Goal: Task Accomplishment & Management: Use online tool/utility

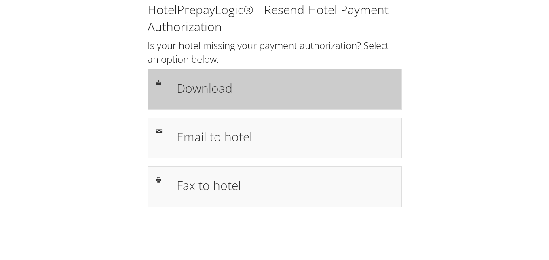
click at [201, 99] on div "Download" at bounding box center [285, 88] width 229 height 23
click at [297, 91] on h1 "Download" at bounding box center [285, 88] width 217 height 18
click at [280, 99] on div "Download" at bounding box center [285, 88] width 229 height 23
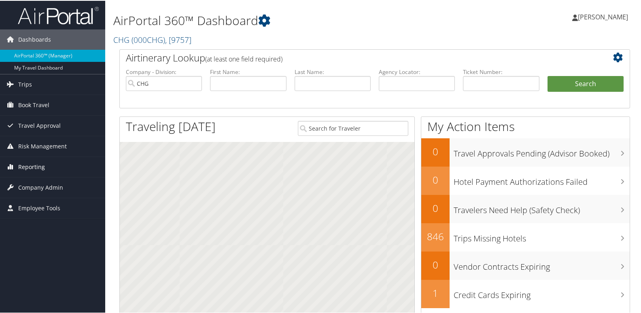
click at [30, 167] on span "Reporting" at bounding box center [31, 166] width 27 height 20
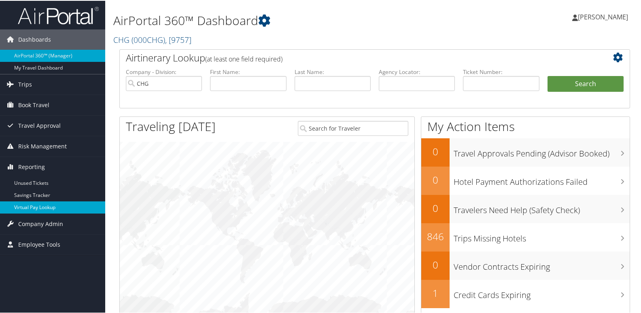
click at [28, 211] on link "Virtual Pay Lookup" at bounding box center [52, 207] width 105 height 12
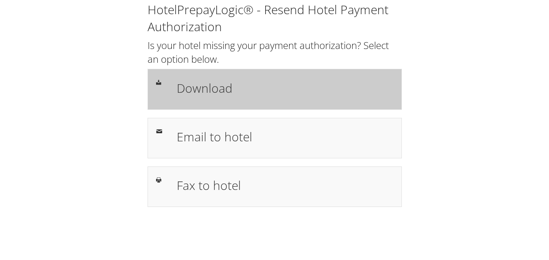
click at [282, 86] on h1 "Download" at bounding box center [285, 88] width 217 height 18
click at [223, 89] on h1 "Download" at bounding box center [285, 88] width 217 height 18
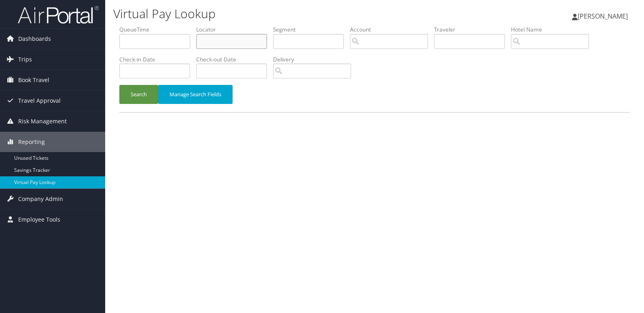
click at [244, 38] on input "text" at bounding box center [231, 41] width 71 height 15
paste input "GKAKWO"
type input "GKAKWO"
click at [119, 85] on button "Search" at bounding box center [138, 94] width 39 height 19
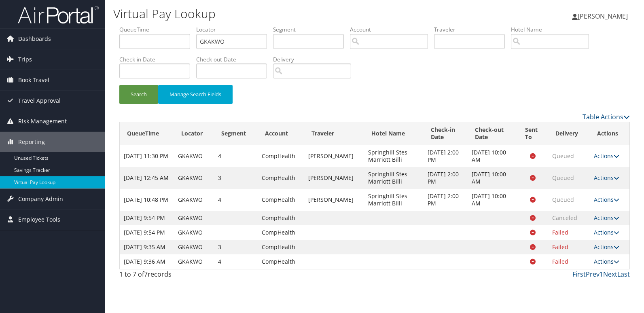
click at [617, 265] on icon at bounding box center [617, 262] width 6 height 6
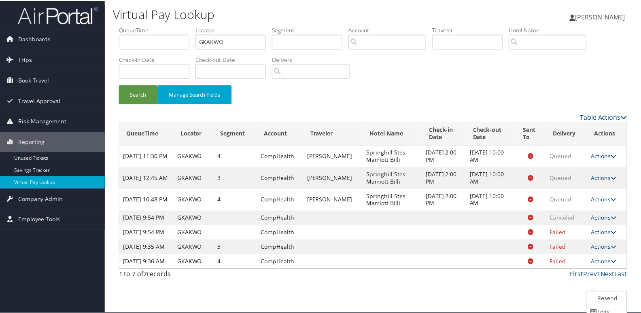
scroll to position [35, 0]
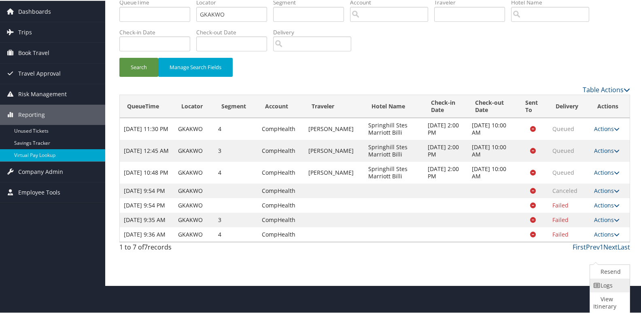
click at [604, 287] on link "Logs" at bounding box center [609, 285] width 38 height 14
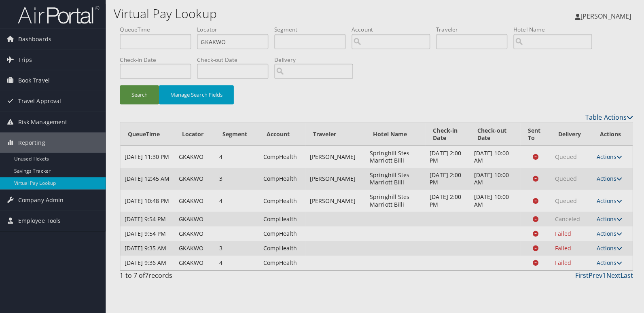
scroll to position [0, 0]
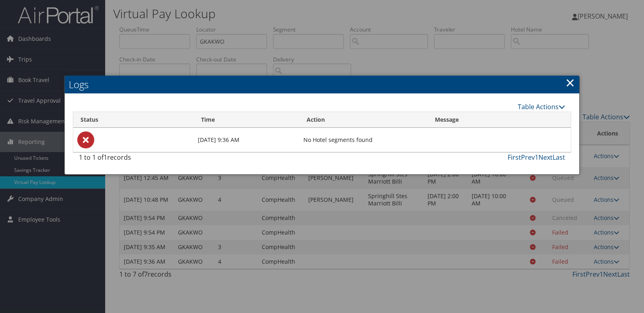
click at [566, 85] on link "×" at bounding box center [570, 82] width 9 height 16
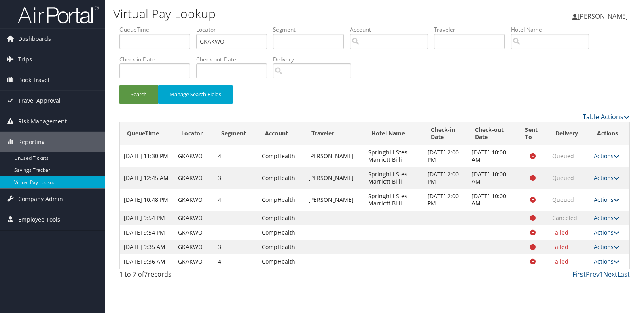
click at [616, 201] on icon at bounding box center [617, 200] width 6 height 6
click at [577, 225] on link "Logs" at bounding box center [590, 225] width 51 height 14
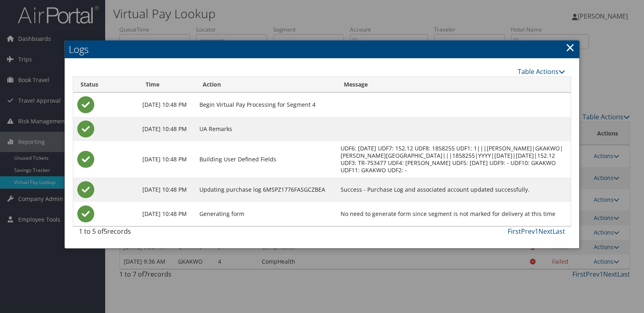
click at [567, 51] on link "×" at bounding box center [570, 47] width 9 height 16
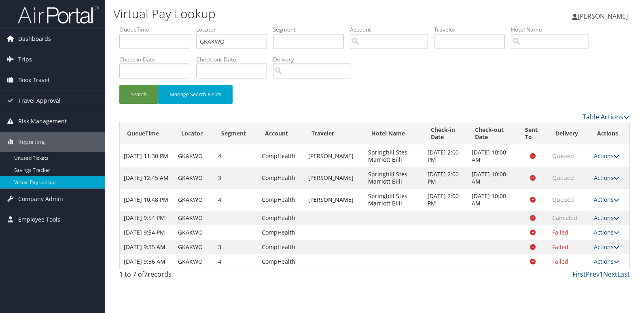
click at [40, 38] on span "Dashboards" at bounding box center [34, 39] width 33 height 20
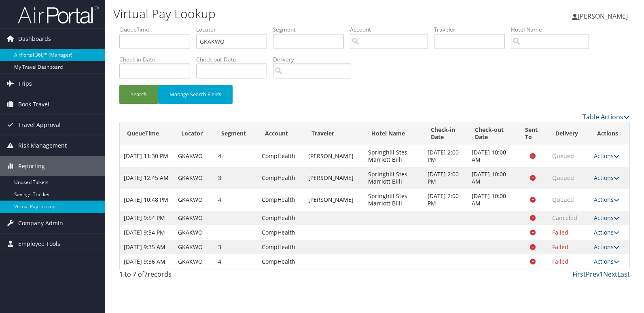
click at [34, 57] on link "AirPortal 360™ (Manager)" at bounding box center [52, 55] width 105 height 12
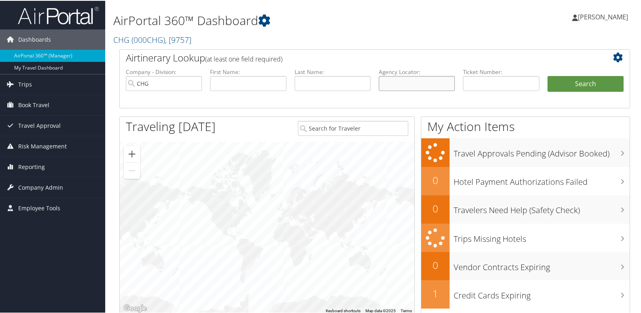
click at [417, 80] on input "text" at bounding box center [417, 82] width 76 height 15
paste input "GKAKWO"
type input "GKAKWO"
click at [563, 77] on button "Search" at bounding box center [585, 83] width 76 height 16
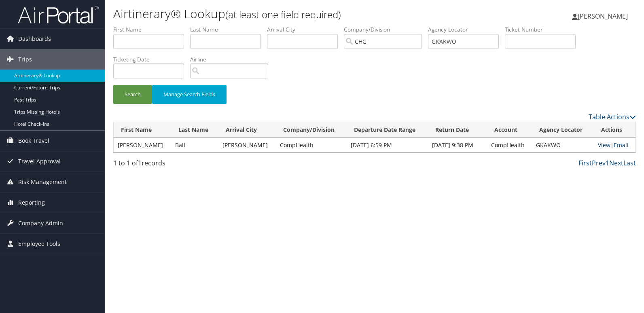
click at [599, 144] on link "View" at bounding box center [604, 145] width 13 height 8
click at [36, 201] on span "Reporting" at bounding box center [31, 203] width 27 height 20
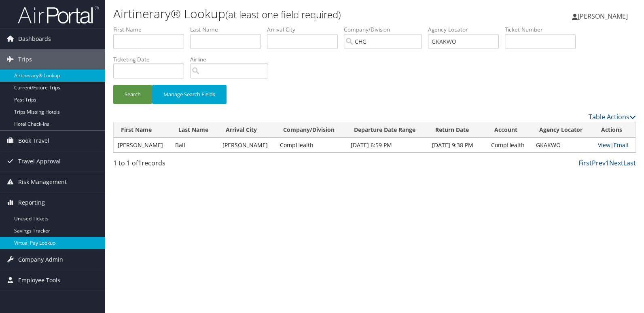
click at [38, 240] on link "Virtual Pay Lookup" at bounding box center [52, 243] width 105 height 12
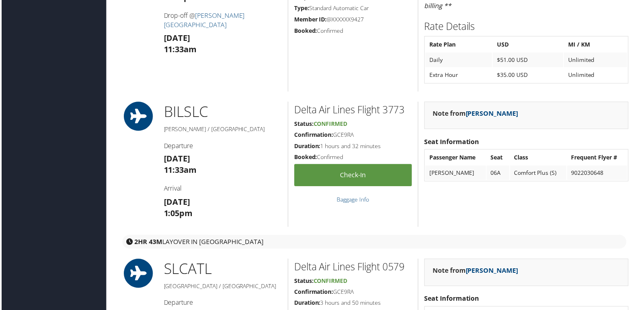
scroll to position [566, 0]
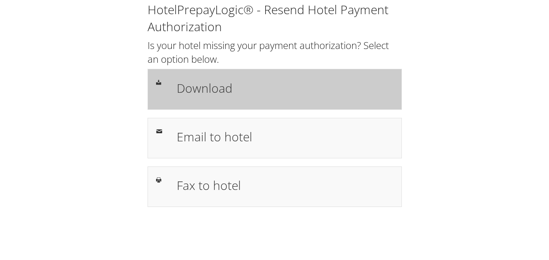
click at [227, 87] on h1 "Download" at bounding box center [285, 88] width 217 height 18
click at [266, 99] on div "Download" at bounding box center [285, 88] width 229 height 23
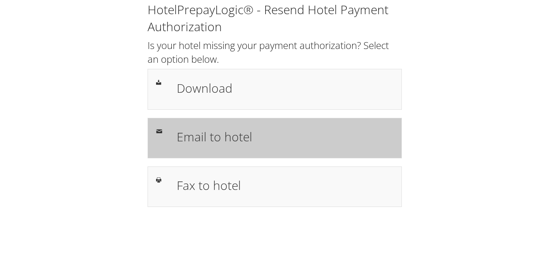
click at [267, 133] on h1 "Email to hotel" at bounding box center [285, 136] width 217 height 18
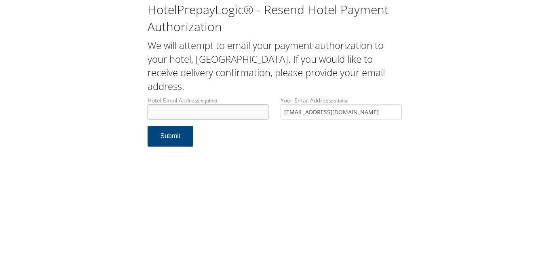
click at [188, 115] on input "Hotel Email Address required" at bounding box center [208, 111] width 121 height 15
drag, startPoint x: 220, startPoint y: 111, endPoint x: 103, endPoint y: 114, distance: 117.4
click at [104, 114] on div "HotelPrepayLogic® - Resend Hotel Payment Authorization We will attempt to email…" at bounding box center [274, 77] width 533 height 155
type input "[EMAIL_ADDRESS][DOMAIN_NAME]"
click at [183, 140] on button "Submit" at bounding box center [171, 136] width 46 height 21
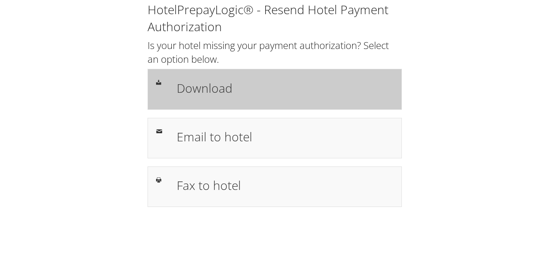
drag, startPoint x: 267, startPoint y: 86, endPoint x: 236, endPoint y: 87, distance: 30.7
click at [266, 86] on h1 "Download" at bounding box center [285, 88] width 217 height 18
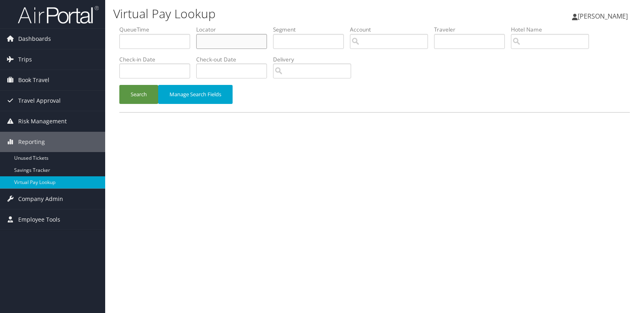
click at [224, 41] on input "text" at bounding box center [231, 41] width 71 height 15
paste input "JMUFAR"
type input "JMUFAR"
click at [119, 85] on button "Search" at bounding box center [138, 94] width 39 height 19
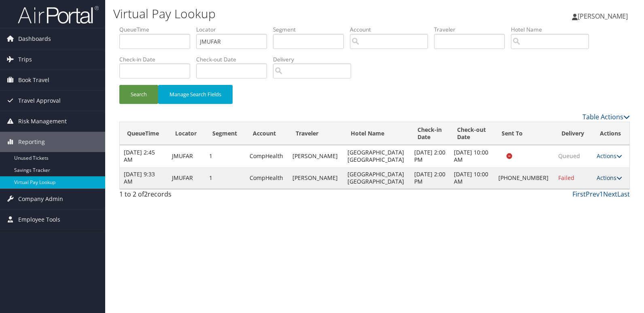
click at [609, 177] on link "Actions" at bounding box center [609, 178] width 25 height 8
click at [580, 204] on link "Logs" at bounding box center [581, 204] width 69 height 14
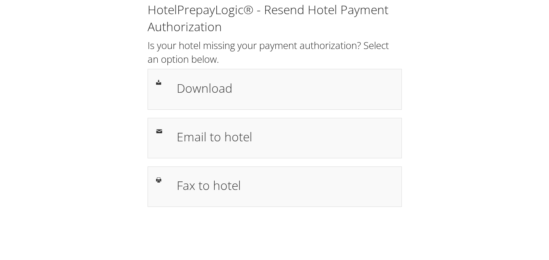
drag, startPoint x: 208, startPoint y: 88, endPoint x: 182, endPoint y: 8, distance: 83.8
click at [208, 88] on h1 "Download" at bounding box center [285, 88] width 217 height 18
